Goal: Task Accomplishment & Management: Use online tool/utility

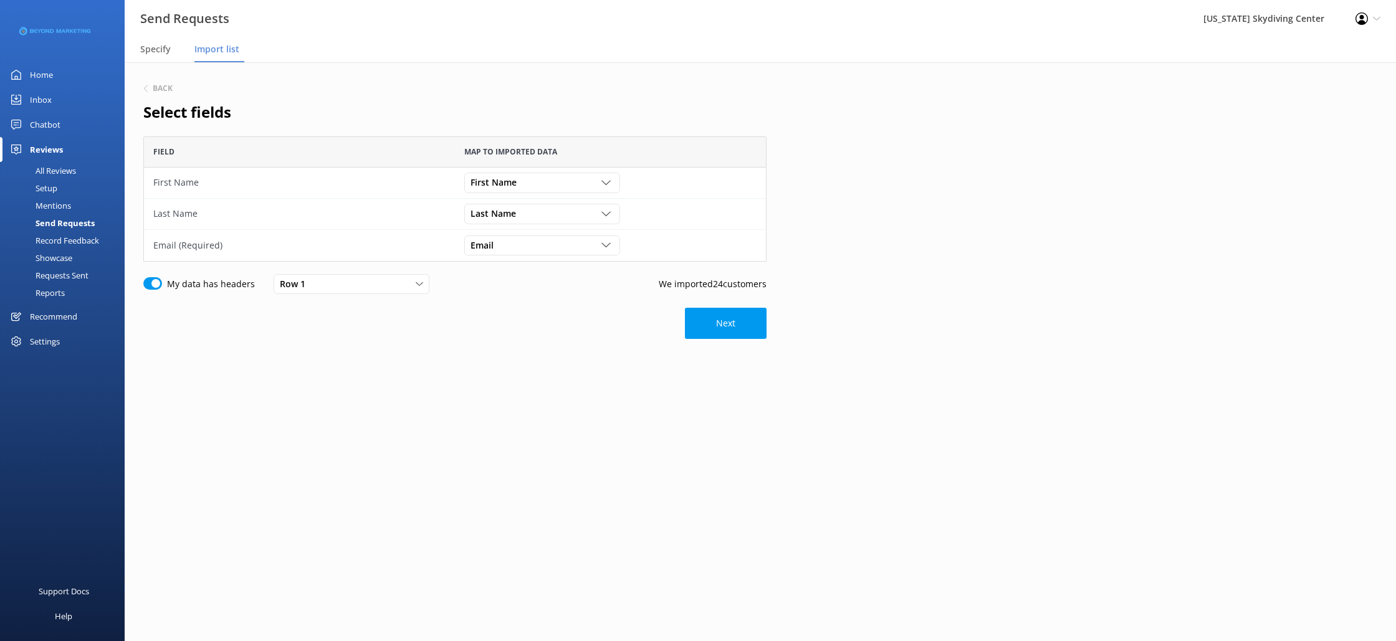
scroll to position [125, 623]
click at [508, 170] on div "First Name Customer Id First Name Last Name Email Gender Age Weight Day of birt…" at bounding box center [610, 183] width 311 height 31
click at [743, 313] on button "Next" at bounding box center [726, 323] width 82 height 31
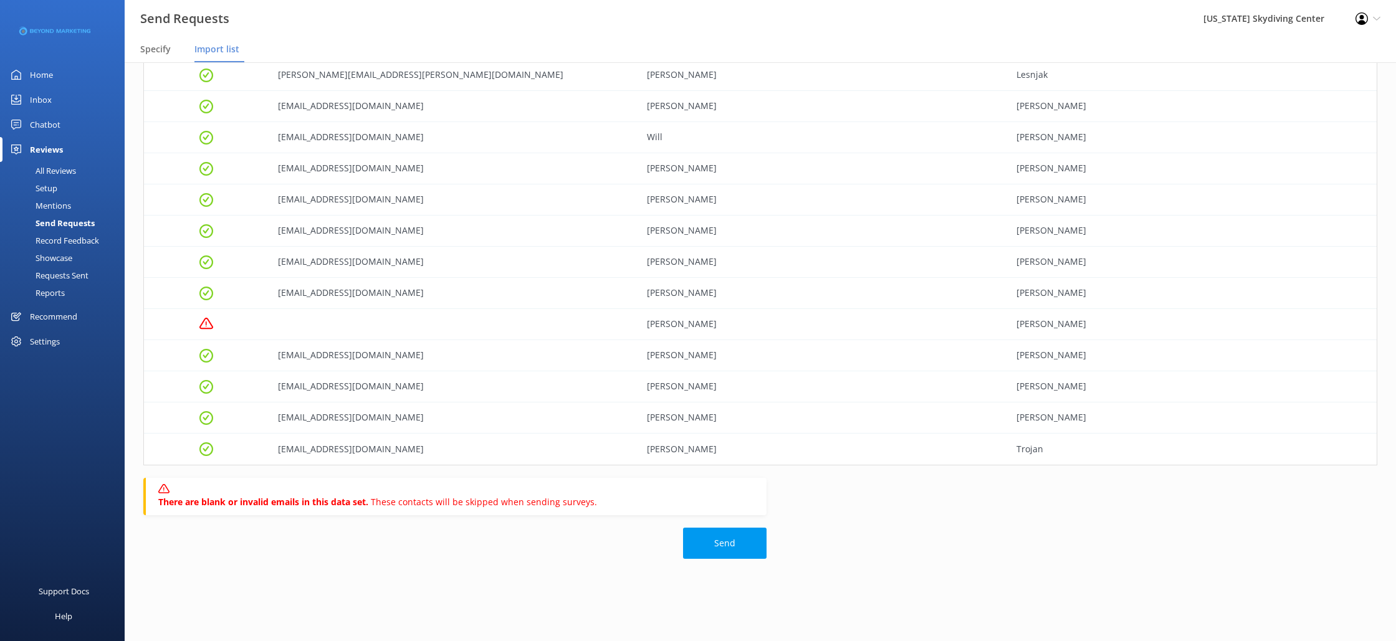
scroll to position [431, 0]
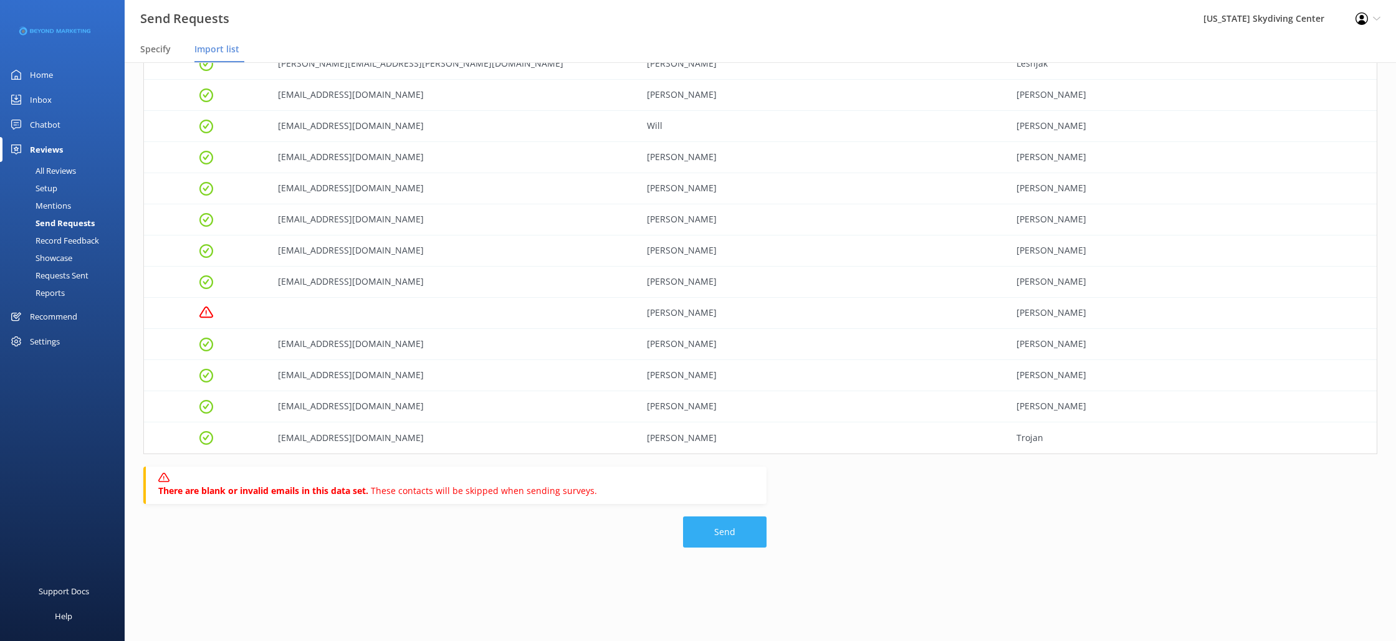
click at [741, 528] on button "Send" at bounding box center [725, 532] width 84 height 31
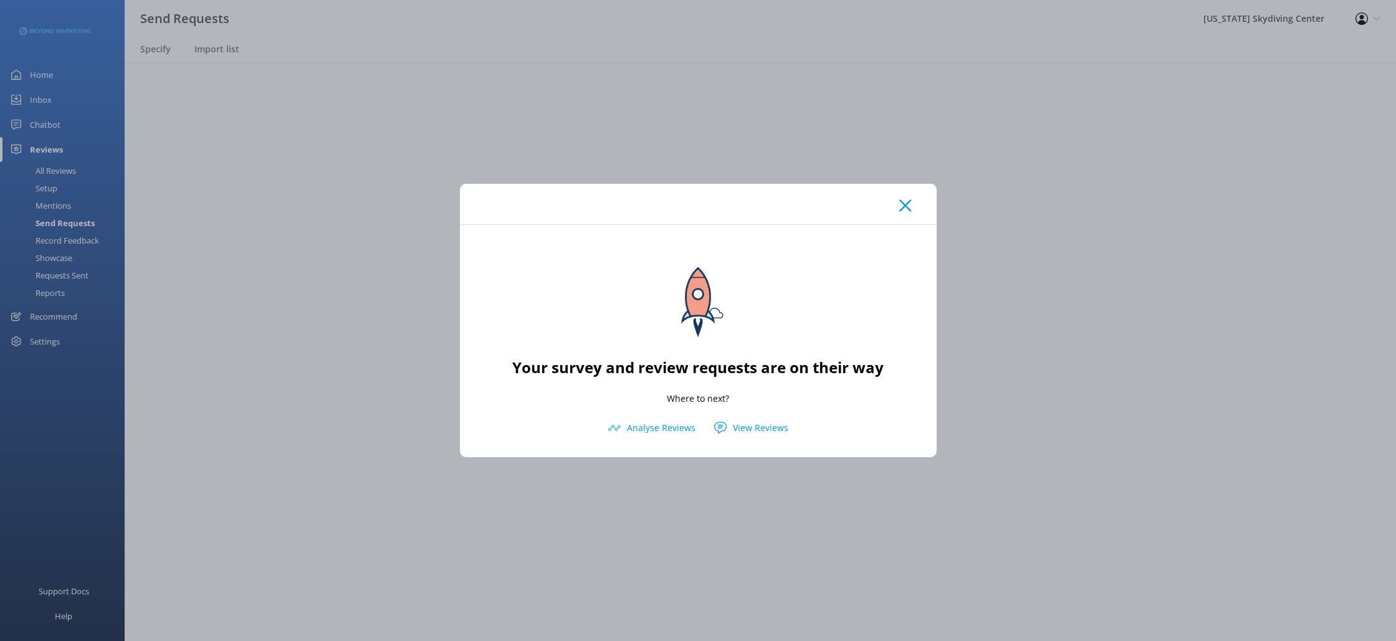
click at [927, 199] on div at bounding box center [698, 204] width 477 height 41
click at [902, 204] on use at bounding box center [905, 205] width 12 height 12
